Goal: Communication & Community: Answer question/provide support

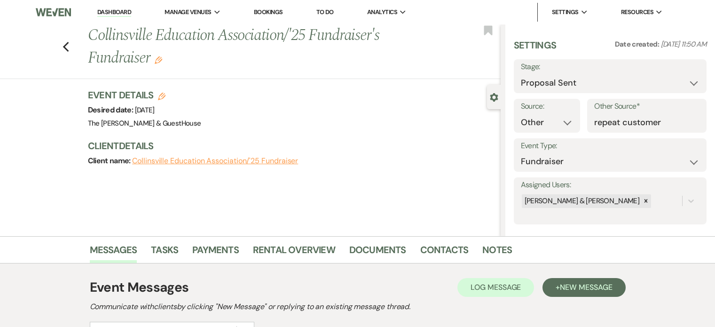
select select "6"
select select "14"
select select "20"
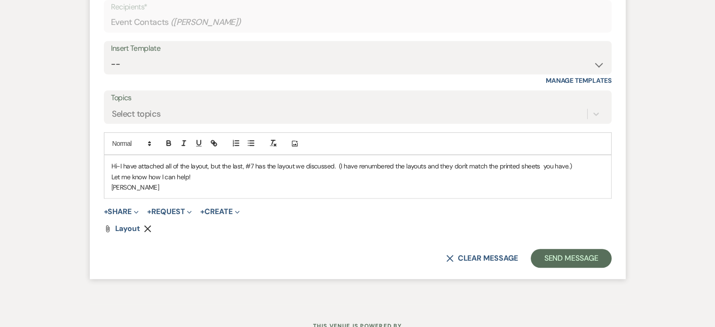
click at [540, 166] on p "Hi-I have attached all of the layout, but the last, #7 has the layout we discus…" at bounding box center [357, 166] width 493 height 10
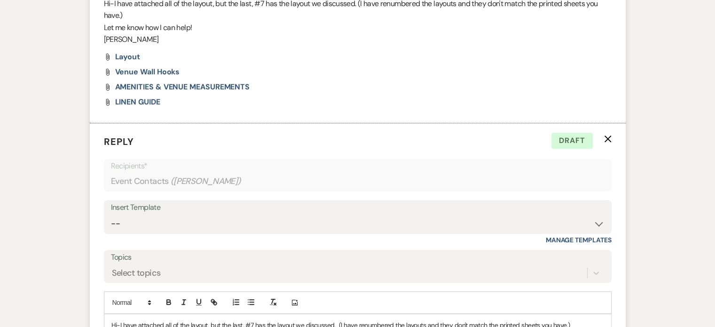
scroll to position [838, 0]
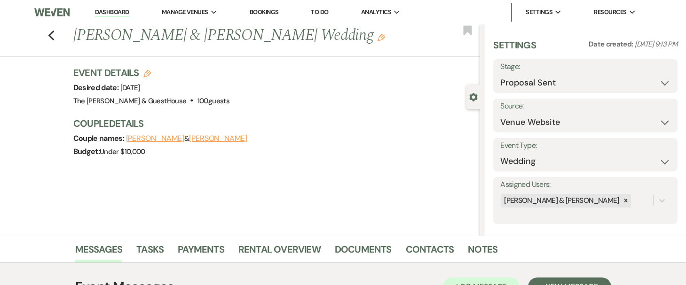
select select "6"
select select "5"
click at [51, 34] on icon "Previous" at bounding box center [51, 35] width 7 height 11
select select "6"
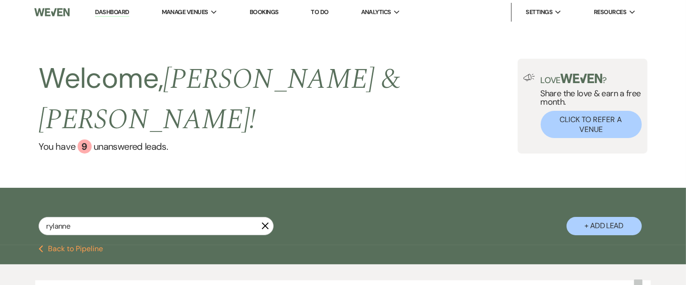
click at [173, 56] on div "Welcome, Susie & Vince ! You have 9 unanswered lead s . Love ? Share the love &…" at bounding box center [343, 106] width 686 height 164
click at [204, 10] on span "Manage Venues" at bounding box center [185, 12] width 47 height 9
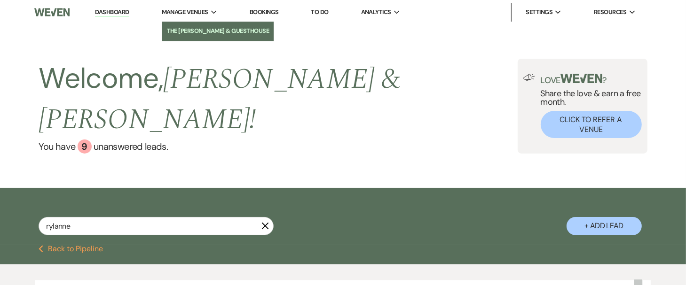
click at [201, 26] on li "The [PERSON_NAME] & GuestHouse" at bounding box center [218, 30] width 103 height 9
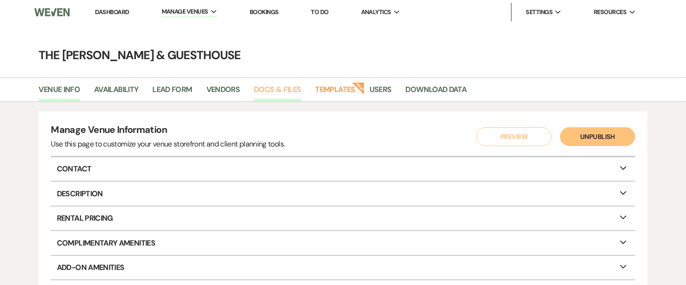
click at [270, 87] on link "Docs & Files" at bounding box center [277, 93] width 47 height 18
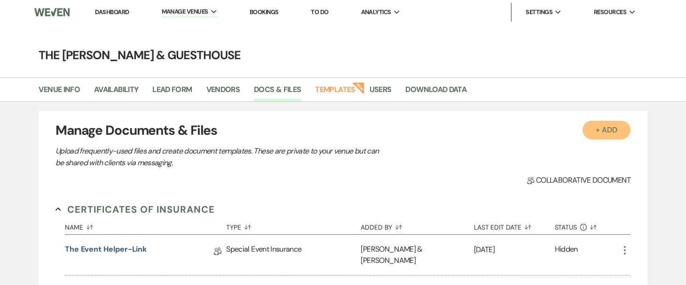
click at [599, 124] on button "+ Add" at bounding box center [607, 130] width 48 height 19
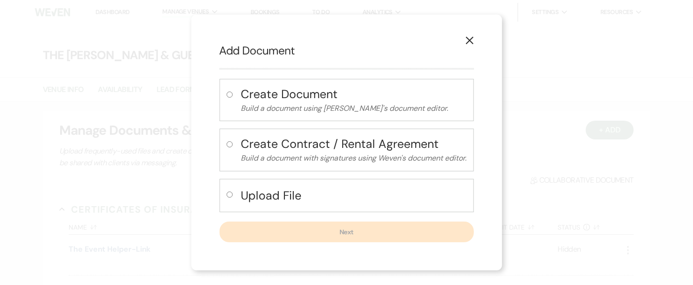
click at [229, 195] on input "radio" at bounding box center [230, 195] width 6 height 6
radio input "true"
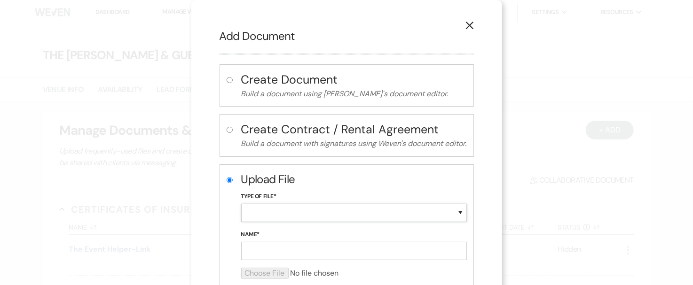
click at [260, 211] on select "Special Event Insurance Vendor Certificate of Insurance Contracts / Rental Agre…" at bounding box center [354, 213] width 226 height 18
select select "0"
click at [241, 204] on select "Special Event Insurance Vendor Certificate of Insurance Contracts / Rental Agre…" at bounding box center [354, 213] width 226 height 18
click at [248, 256] on input "Name*" at bounding box center [354, 251] width 226 height 18
type input "venue wall hooks"
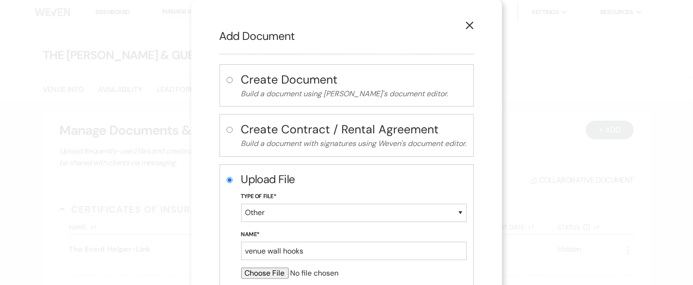
click at [257, 272] on input "file" at bounding box center [354, 273] width 226 height 11
type input "C:\fakepath\venue wall hooks.JPG"
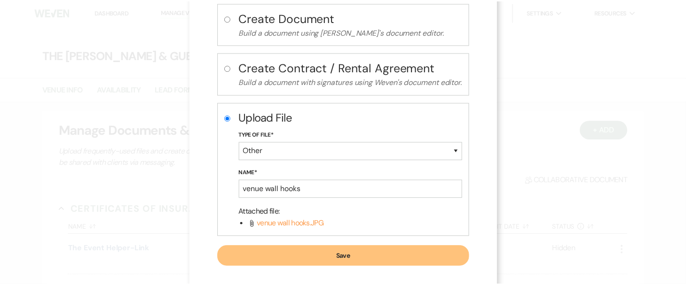
scroll to position [62, 0]
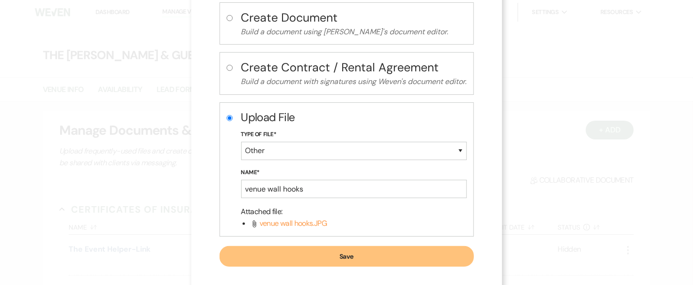
click at [322, 249] on button "Save" at bounding box center [347, 256] width 254 height 21
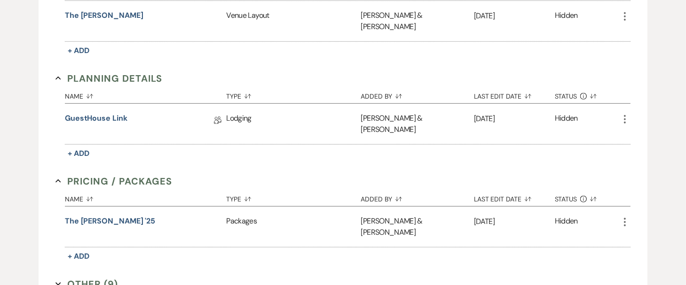
scroll to position [605, 0]
click at [97, 277] on button "Other (9) Expand" at bounding box center [86, 284] width 63 height 14
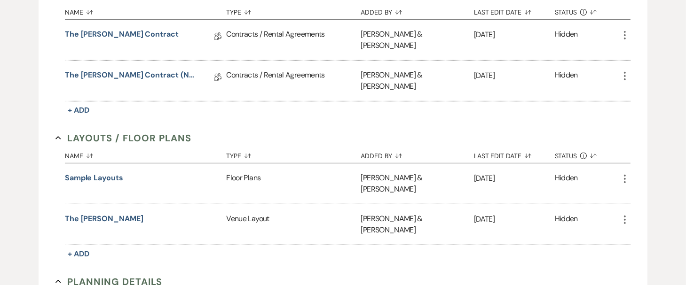
scroll to position [395, 0]
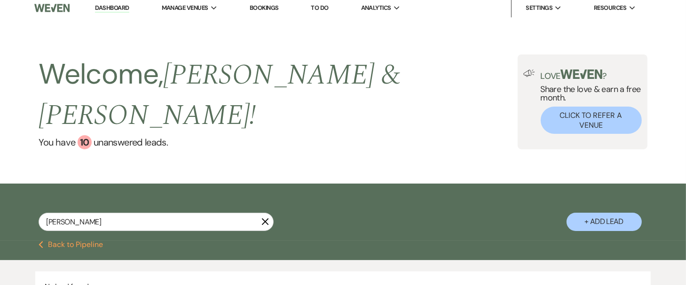
click at [261, 218] on icon "X" at bounding box center [265, 222] width 8 height 8
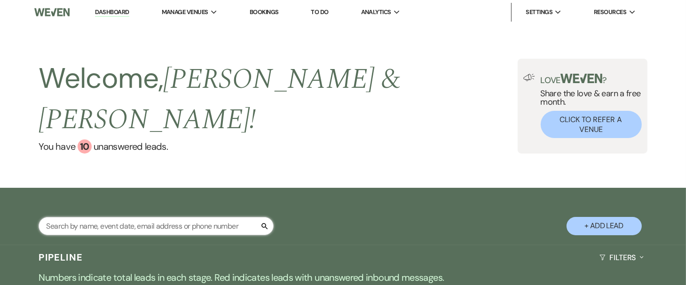
click at [265, 217] on input "text" at bounding box center [156, 226] width 235 height 18
click at [239, 217] on input "text" at bounding box center [156, 226] width 235 height 18
type input "lind"
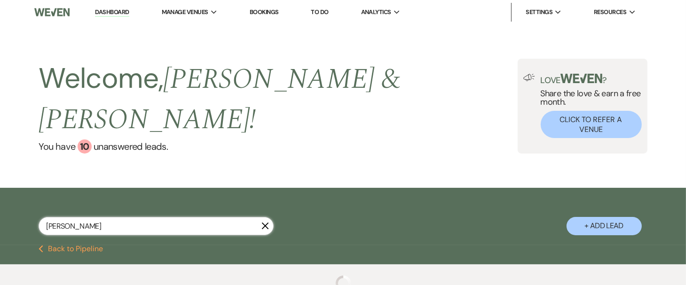
select select "6"
select select "4"
select select "6"
select select "2"
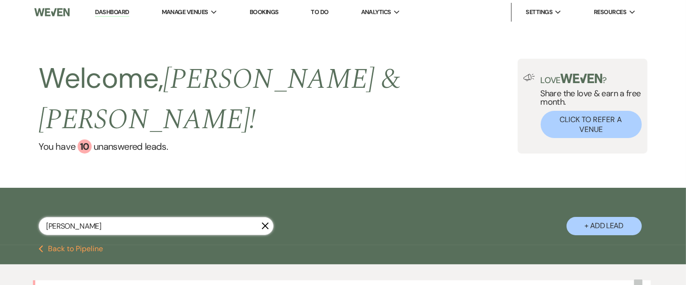
type input "linds"
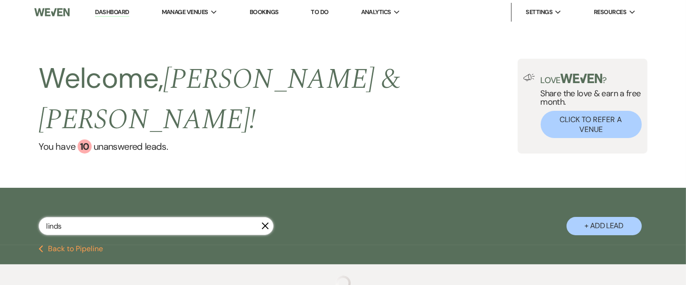
select select "6"
select select "4"
select select "6"
type input "linds"
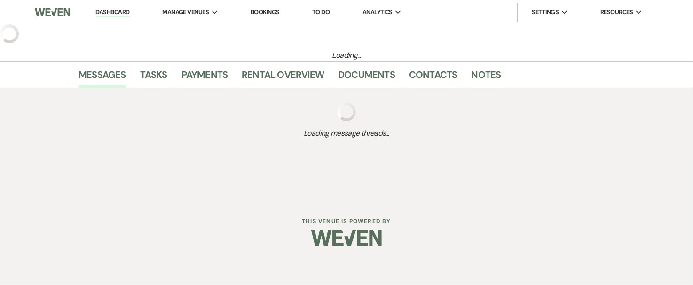
select select "6"
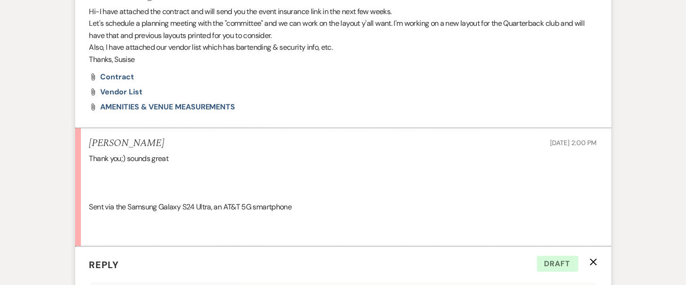
select select "14"
select select "20"
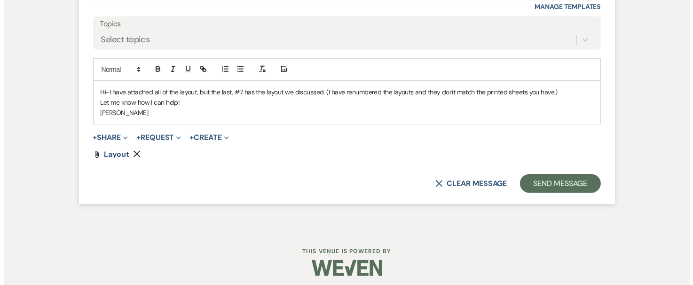
scroll to position [756, 0]
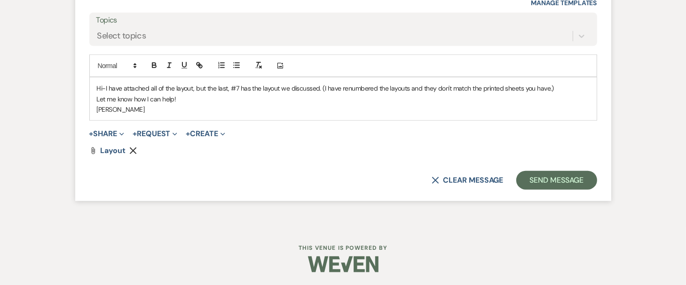
click at [570, 88] on p "Hi-I have attached all of the layout, but the last, #7 has the layout we discus…" at bounding box center [343, 88] width 493 height 10
click at [106, 135] on button "+ Share Expand" at bounding box center [106, 134] width 35 height 8
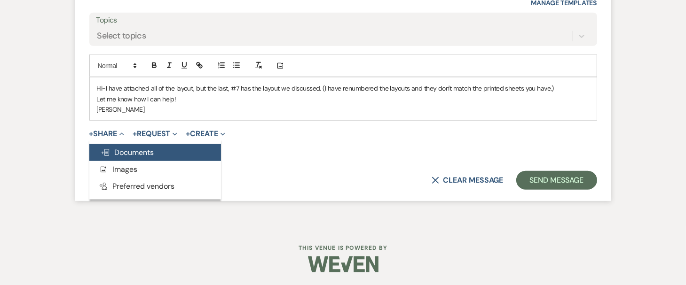
click at [112, 151] on span "Doc Upload Documents" at bounding box center [128, 153] width 54 height 10
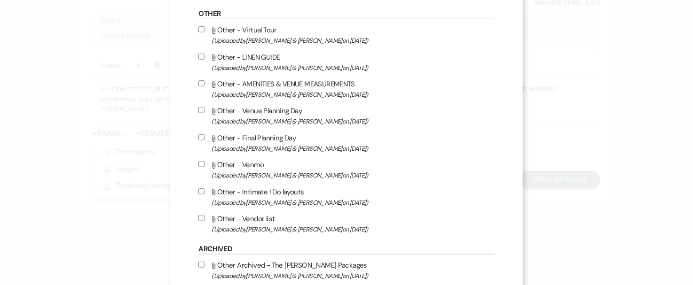
scroll to position [408, 0]
click at [205, 59] on input "Attach File Other - LINEN GUIDE (Uploaded by Susie & Vince Greco on May 4th, 20…" at bounding box center [201, 57] width 6 height 6
checkbox input "false"
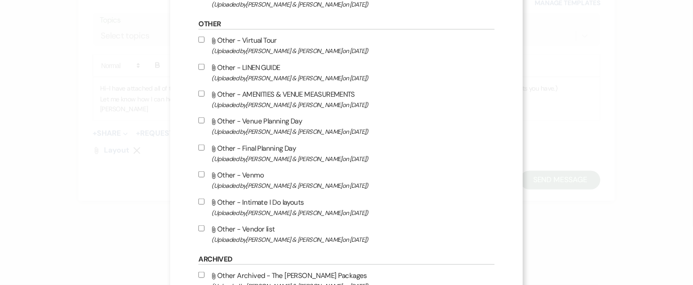
scroll to position [398, 0]
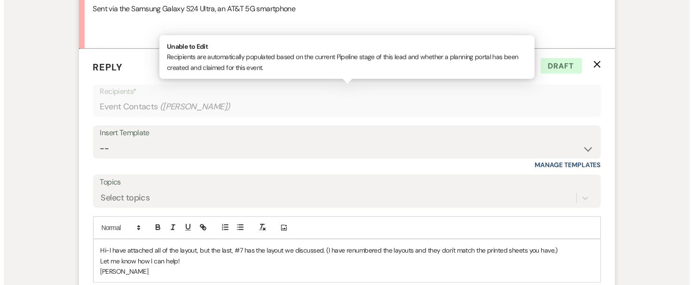
scroll to position [756, 0]
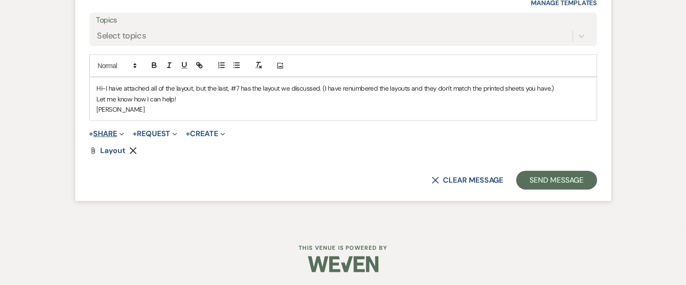
click at [108, 132] on button "+ Share Expand" at bounding box center [106, 134] width 35 height 8
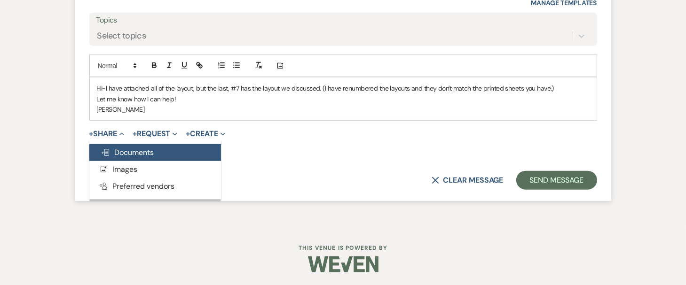
click at [111, 150] on span "Doc Upload Documents" at bounding box center [128, 153] width 54 height 10
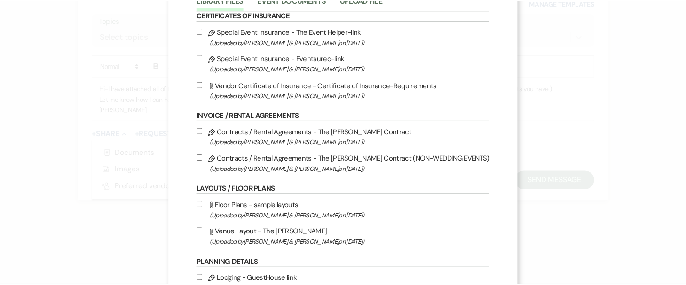
scroll to position [0, 0]
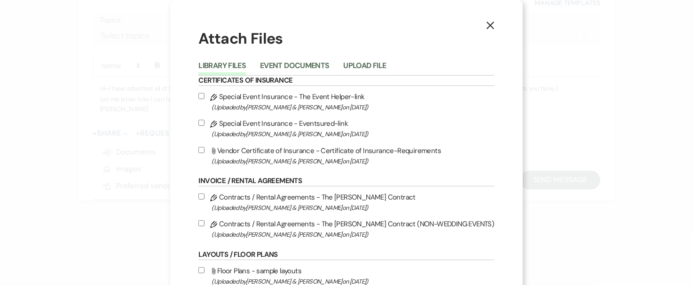
click at [486, 28] on icon "X" at bounding box center [490, 25] width 8 height 8
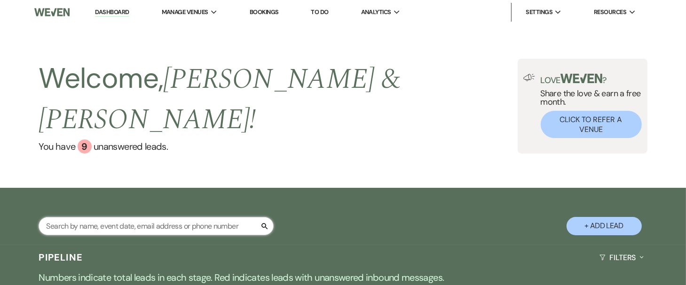
drag, startPoint x: 0, startPoint y: 0, endPoint x: 124, endPoint y: 198, distance: 233.7
click at [124, 217] on input "text" at bounding box center [156, 226] width 235 height 18
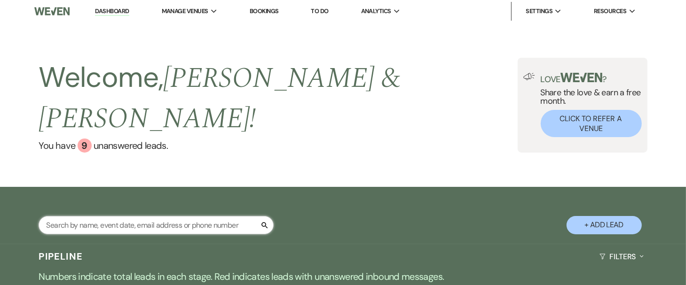
click at [140, 216] on input "text" at bounding box center [156, 225] width 235 height 18
type input "lindsay"
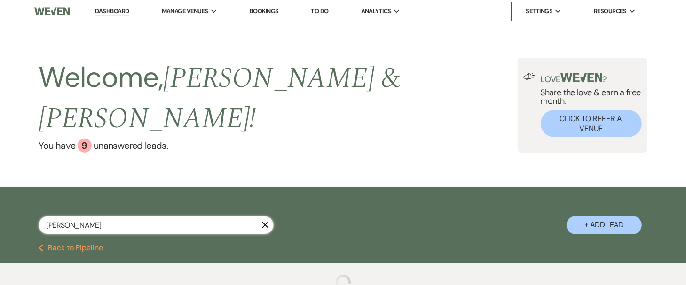
select select "6"
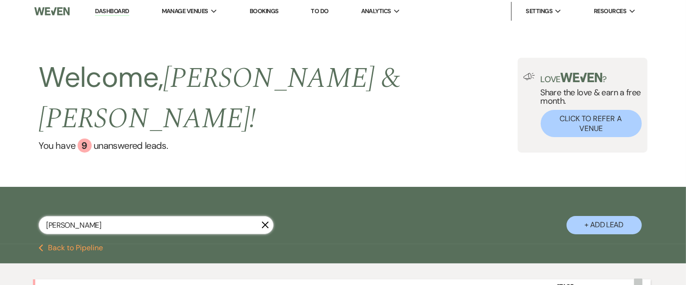
type input "lindsay"
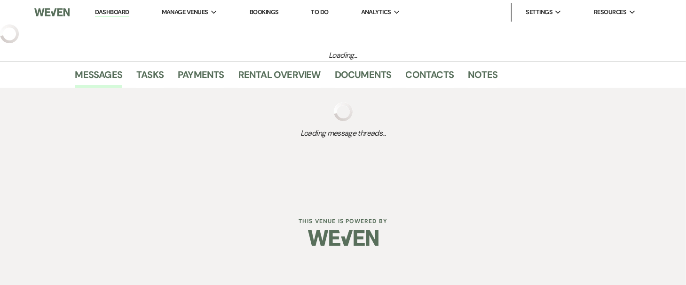
select select "6"
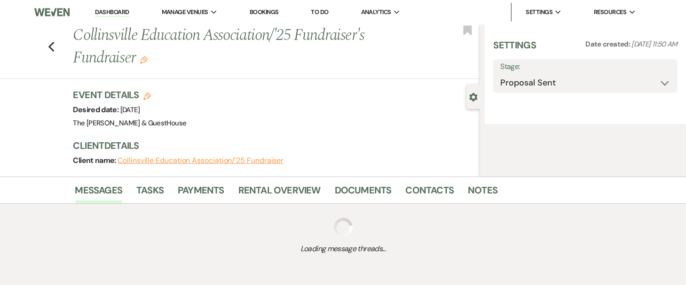
select select "14"
select select "20"
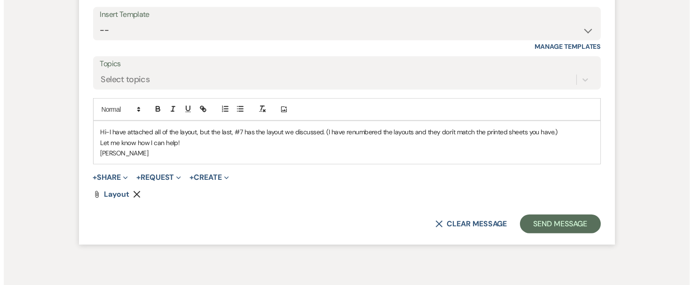
scroll to position [713, 0]
click at [108, 175] on button "+ Share Expand" at bounding box center [106, 178] width 35 height 8
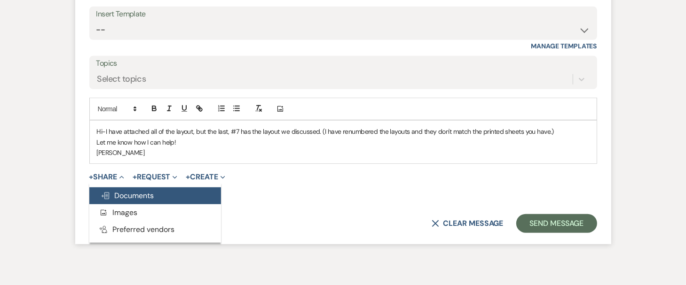
click at [110, 193] on span "Doc Upload Documents" at bounding box center [128, 196] width 54 height 10
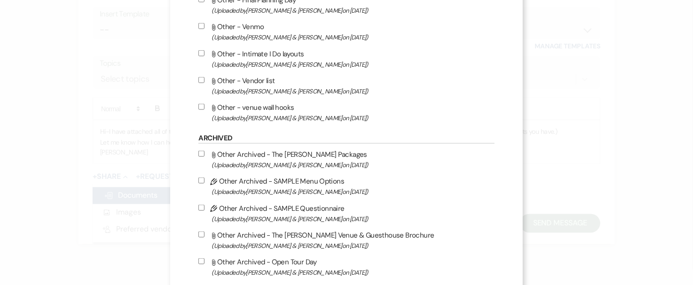
scroll to position [547, 0]
click at [205, 109] on input "Attach File Other - venue wall hooks (Uploaded by Susie & Vince Greco on Sep 18…" at bounding box center [201, 106] width 6 height 6
checkbox input "true"
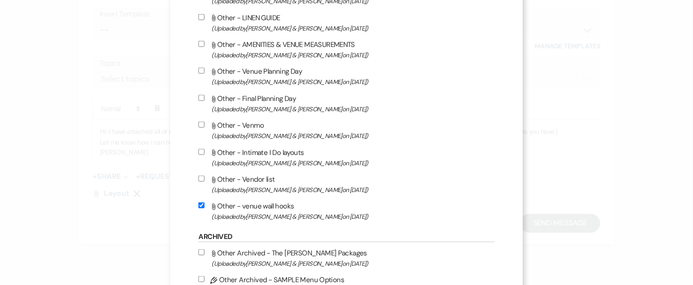
scroll to position [447, 0]
click at [205, 47] on input "Attach File Other - AMENITIES & VENUE MEASUREMENTS (Uploaded by Susie & Vince G…" at bounding box center [201, 44] width 6 height 6
checkbox input "true"
click at [205, 18] on input "Attach File Other - LINEN GUIDE (Uploaded by Susie & Vince Greco on May 4th, 20…" at bounding box center [201, 18] width 6 height 6
checkbox input "true"
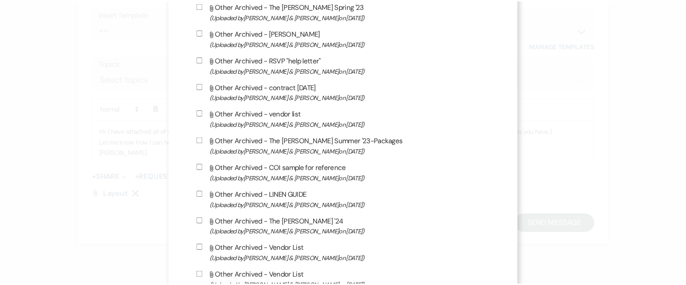
scroll to position [898, 0]
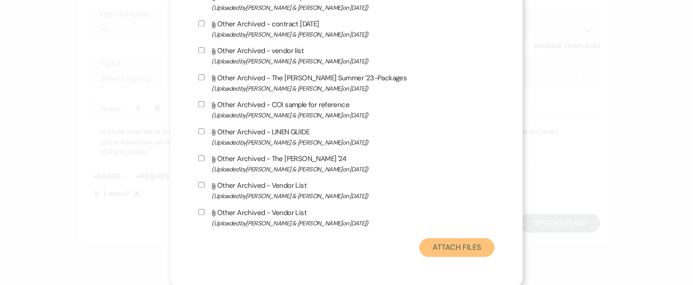
click at [445, 247] on button "Attach Files" at bounding box center [456, 247] width 75 height 19
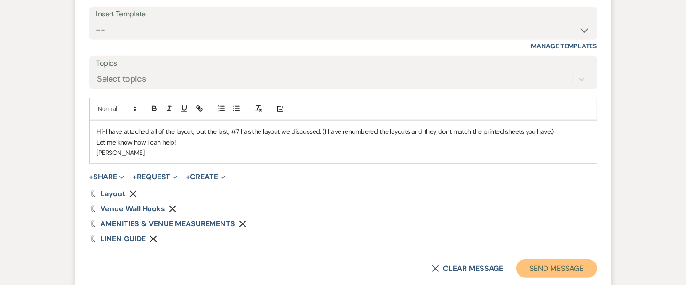
click at [571, 267] on button "Send Message" at bounding box center [556, 269] width 80 height 19
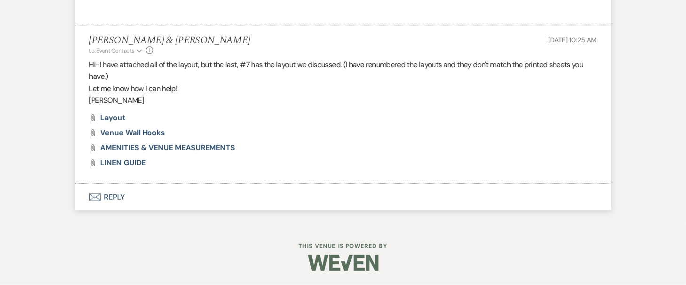
scroll to position [617, 0]
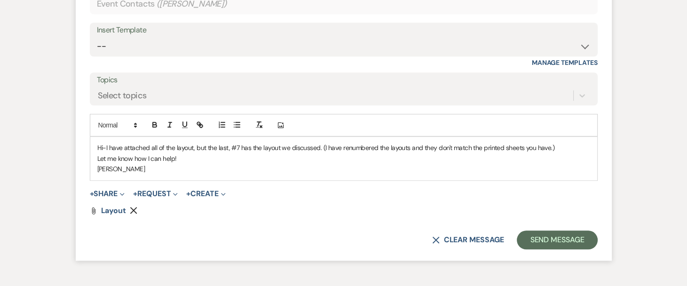
scroll to position [856, 0]
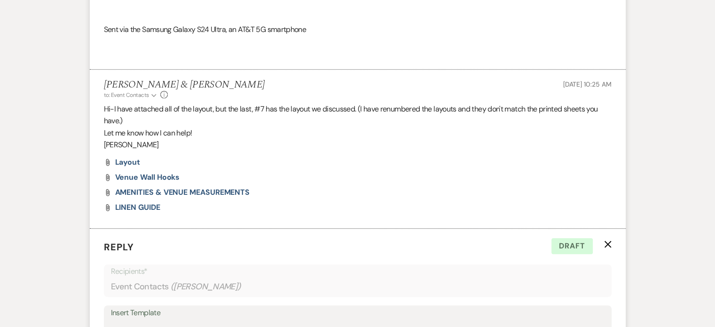
scroll to position [574, 0]
